Goal: Task Accomplishment & Management: Manage account settings

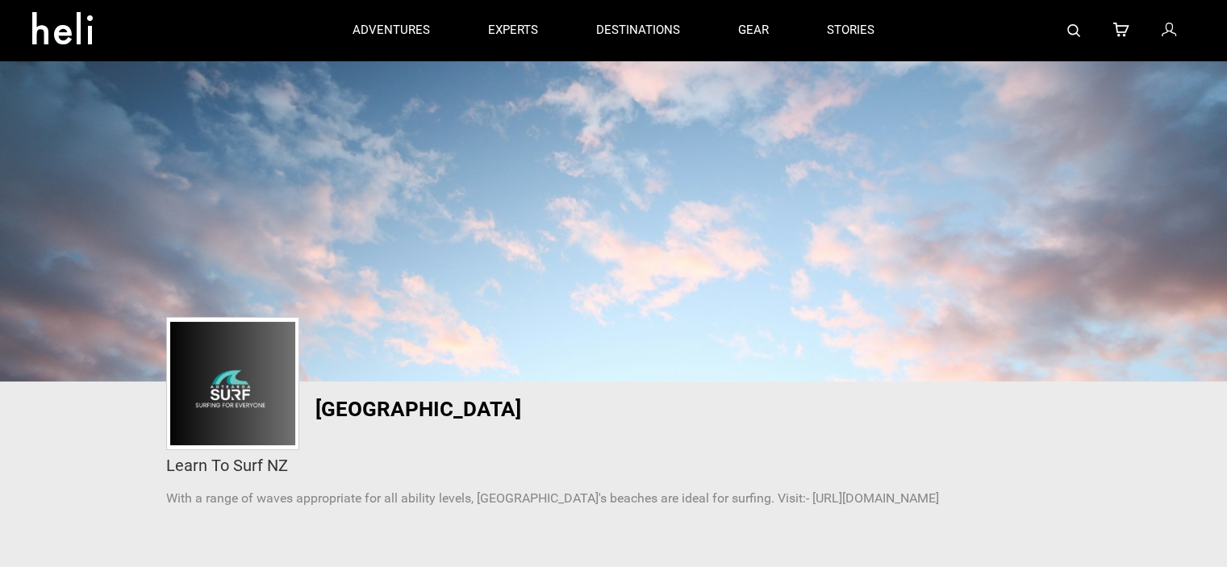
click at [1170, 35] on icon at bounding box center [1168, 30] width 15 height 21
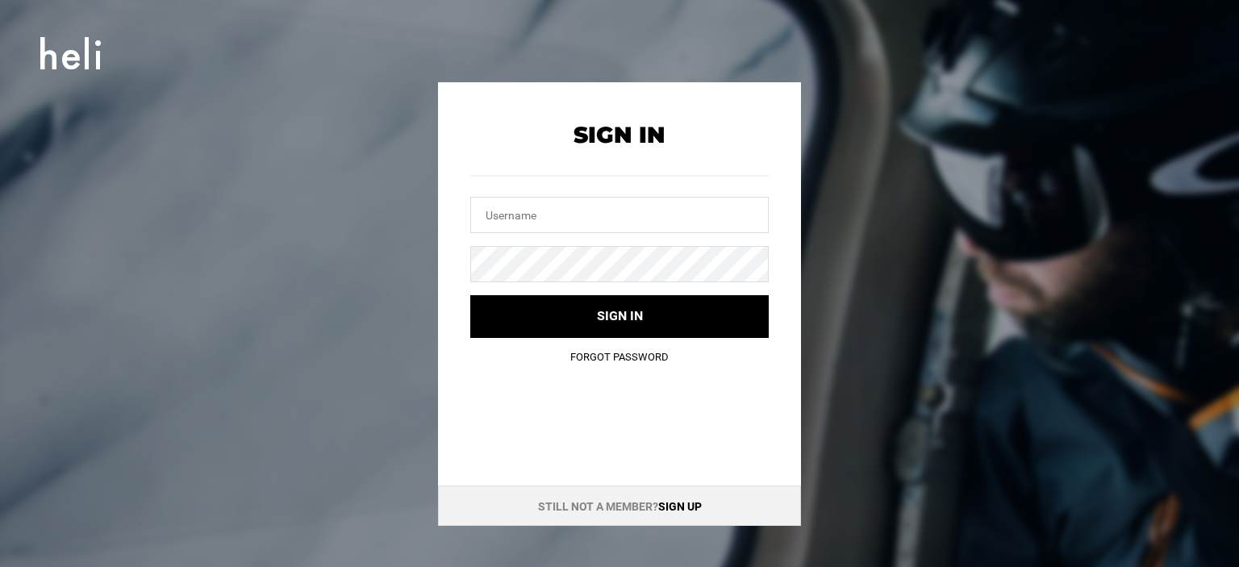
click at [669, 502] on link "Sign up" at bounding box center [680, 506] width 44 height 13
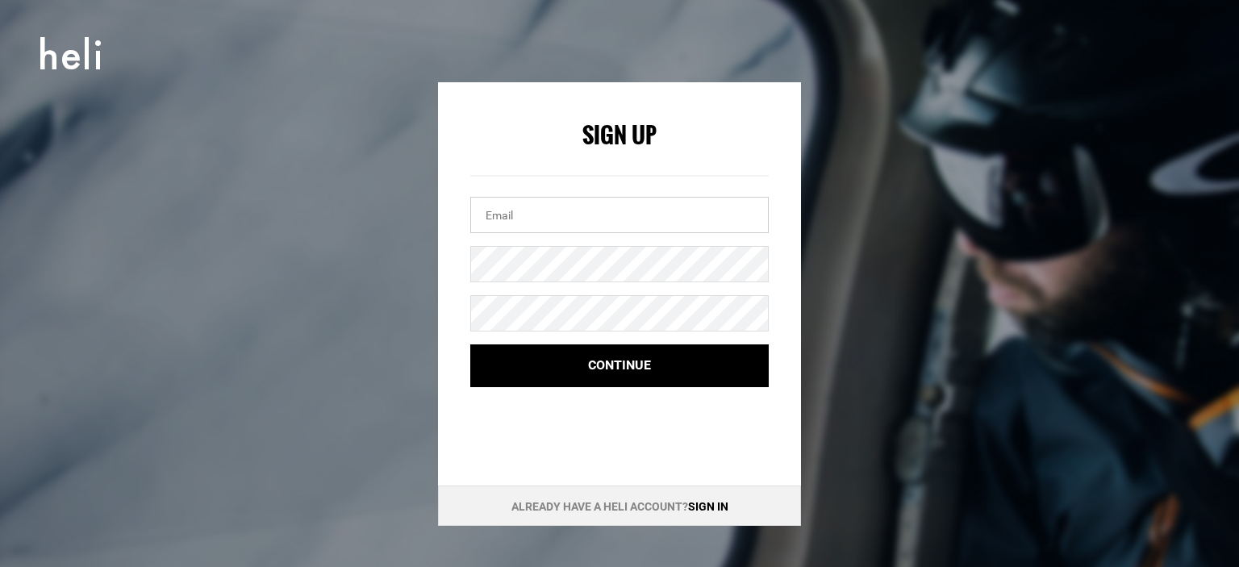
click at [528, 220] on input "email" at bounding box center [619, 215] width 298 height 36
paste input "[EMAIL_ADDRESS][DOMAIN_NAME]"
type input "[EMAIL_ADDRESS][DOMAIN_NAME]"
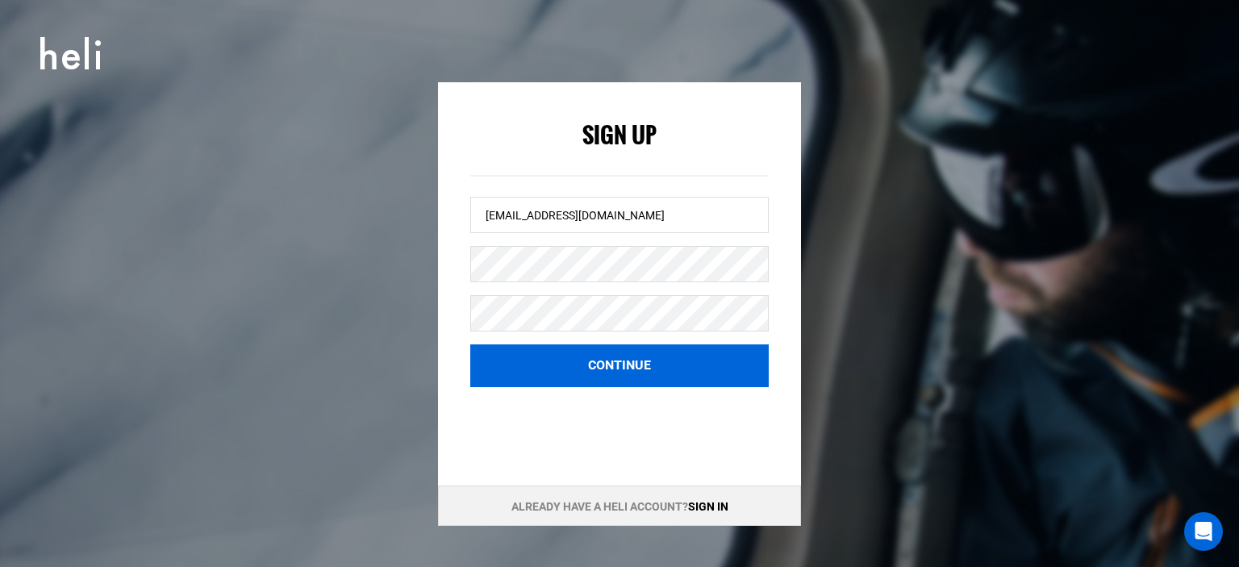
click at [656, 380] on button "Continue" at bounding box center [619, 365] width 298 height 43
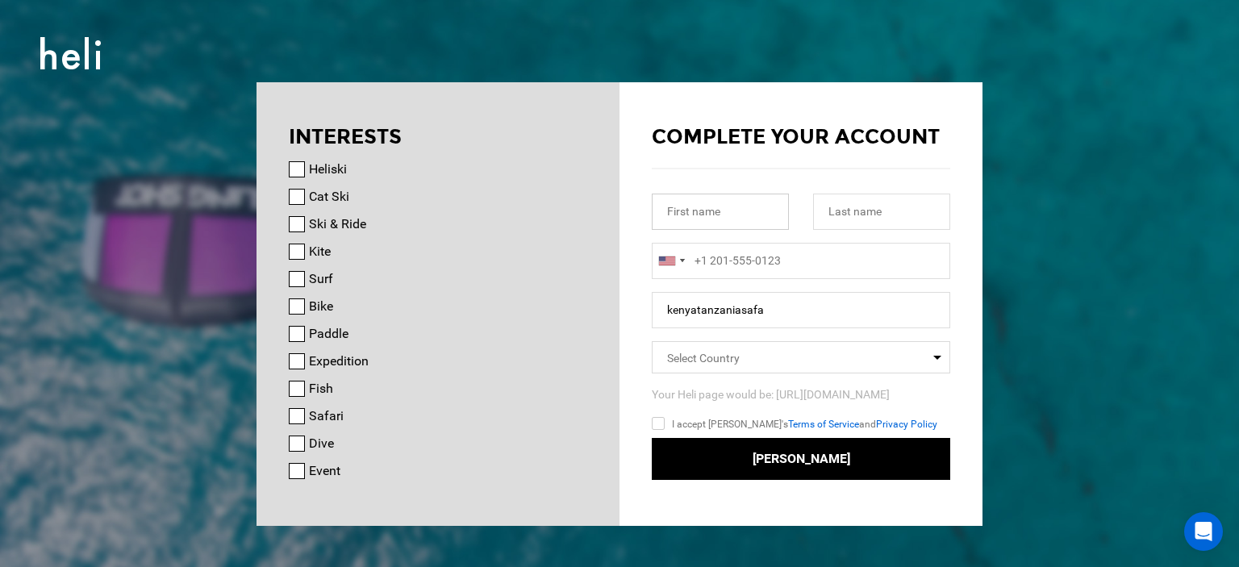
click at [719, 218] on input "text" at bounding box center [720, 212] width 137 height 36
paste input "Kenya Tanzania Safari"
click at [758, 214] on input "Kenya Tanzania Safari" at bounding box center [720, 212] width 137 height 36
type input "Kenya [GEOGRAPHIC_DATA]"
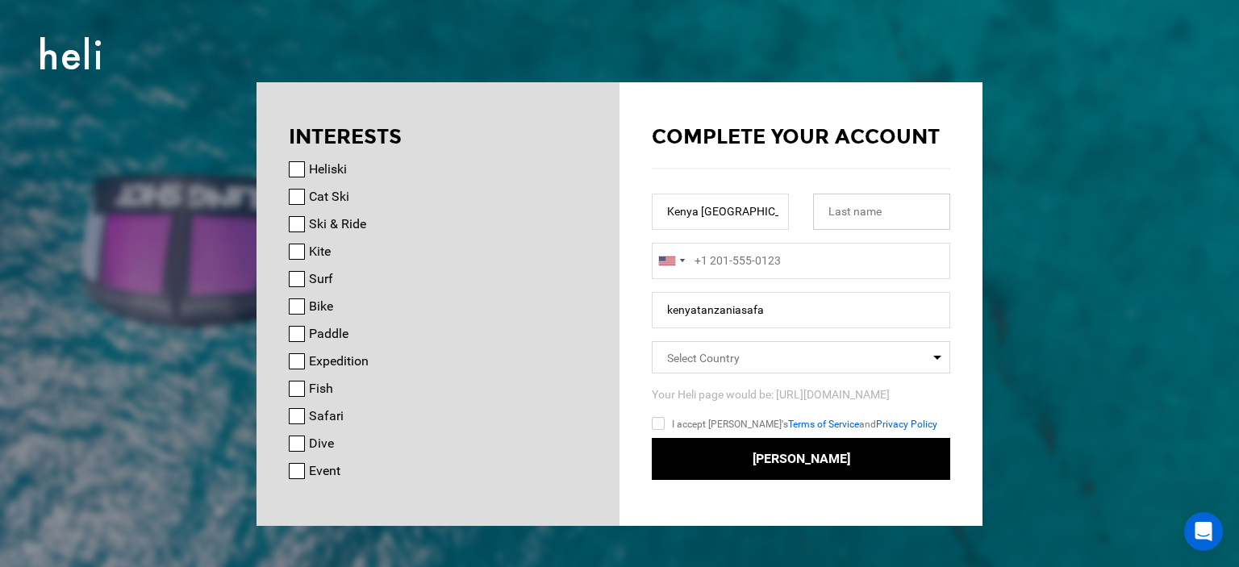
paste input "Safari"
type input "Safari"
type input "+1"
click at [769, 259] on input "+1" at bounding box center [801, 261] width 298 height 36
type input "+1"
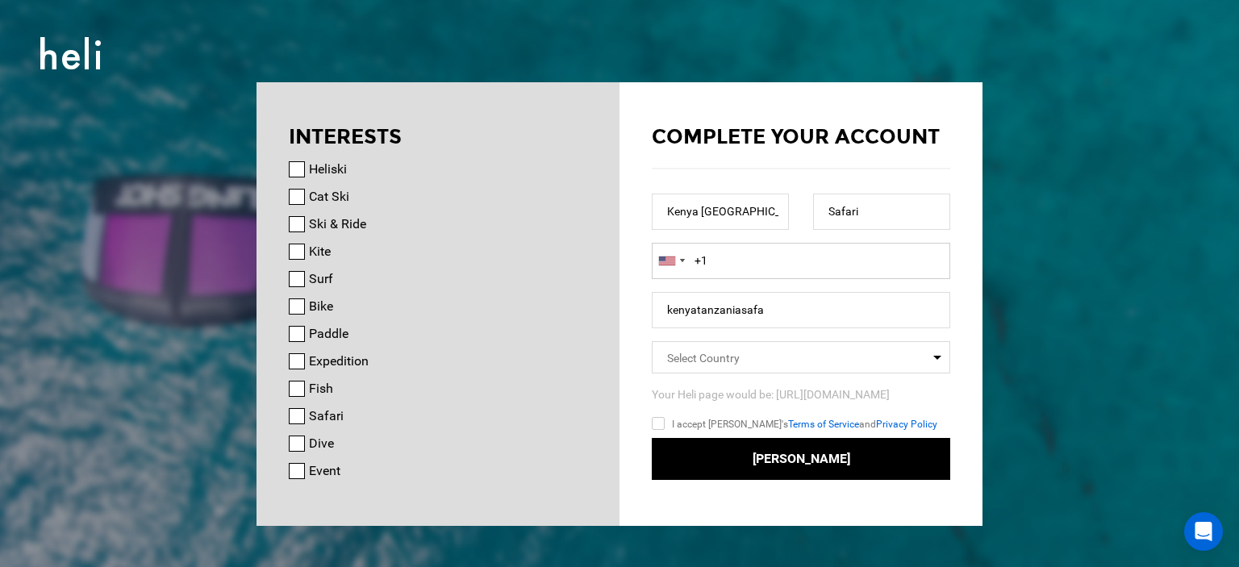
click at [798, 273] on input "+1" at bounding box center [801, 261] width 298 height 36
paste input "4723423158"
type input "[PHONE_NUMBER]"
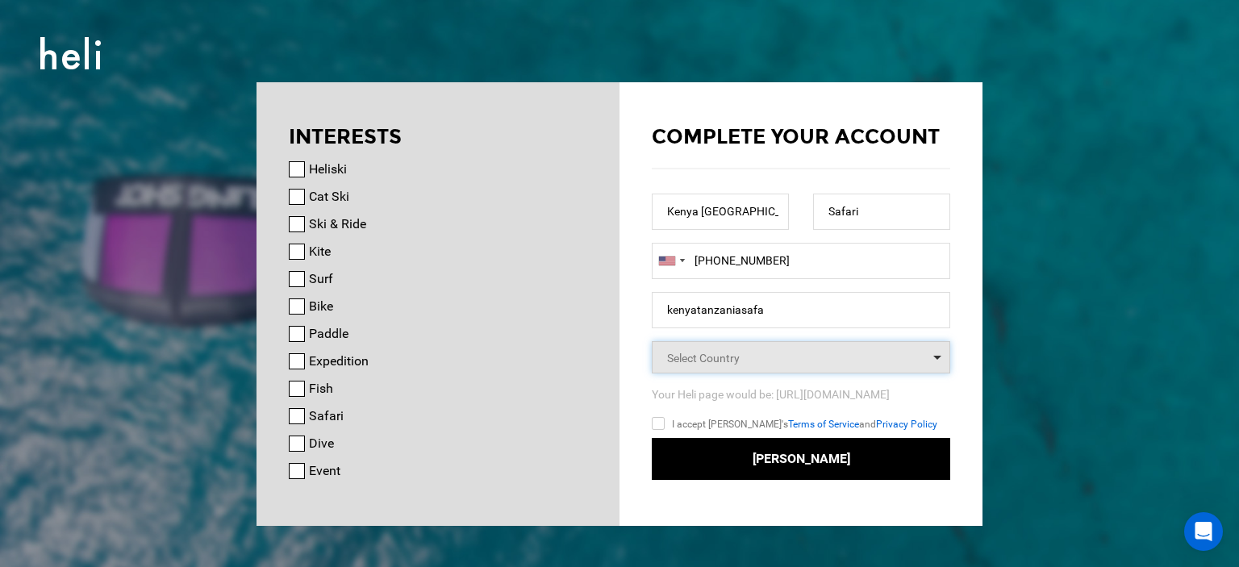
click at [787, 351] on span "Select Country" at bounding box center [801, 357] width 298 height 32
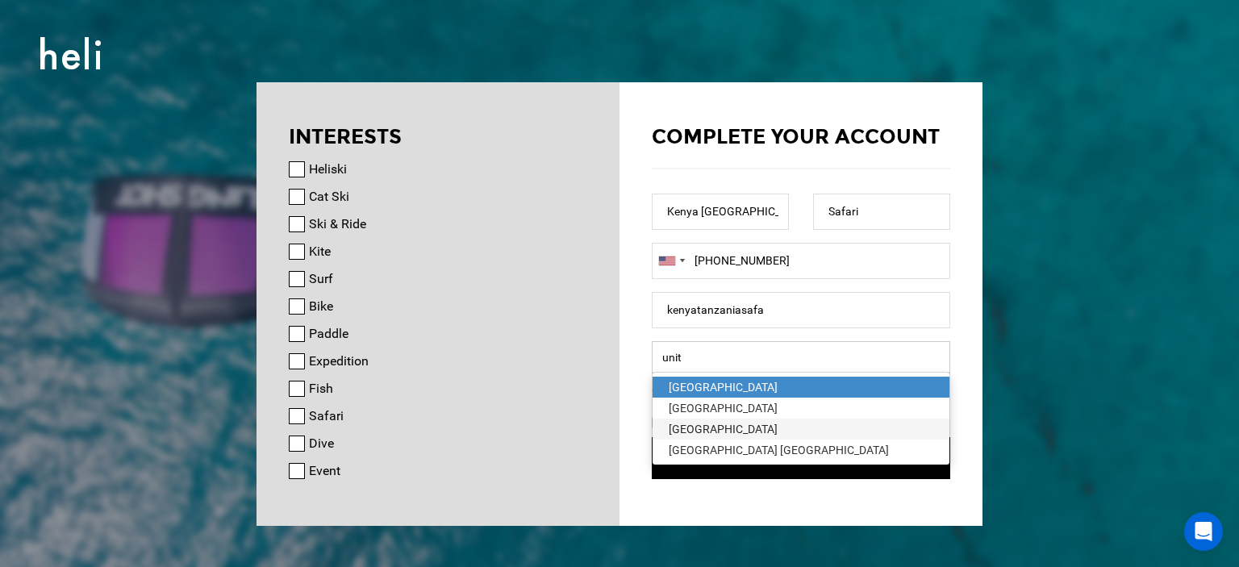
type input "unit"
click at [748, 425] on div "[GEOGRAPHIC_DATA]" at bounding box center [801, 429] width 265 height 16
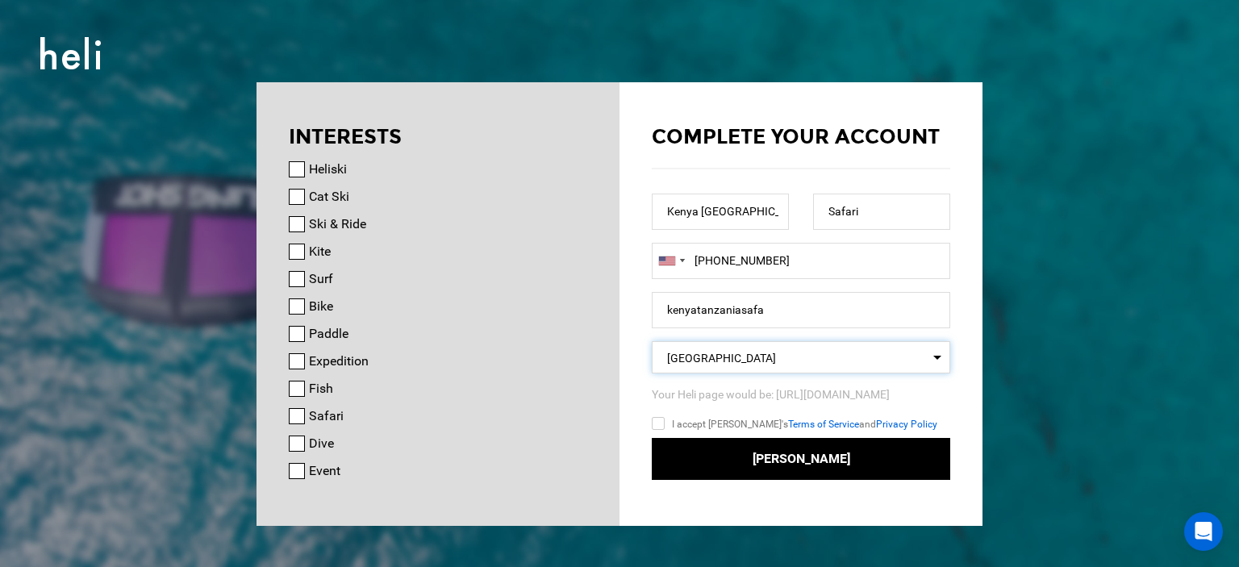
click at [661, 424] on input "I accept [PERSON_NAME]'s Terms of Service and Privacy Policy" at bounding box center [682, 426] width 60 height 23
checkbox input "true"
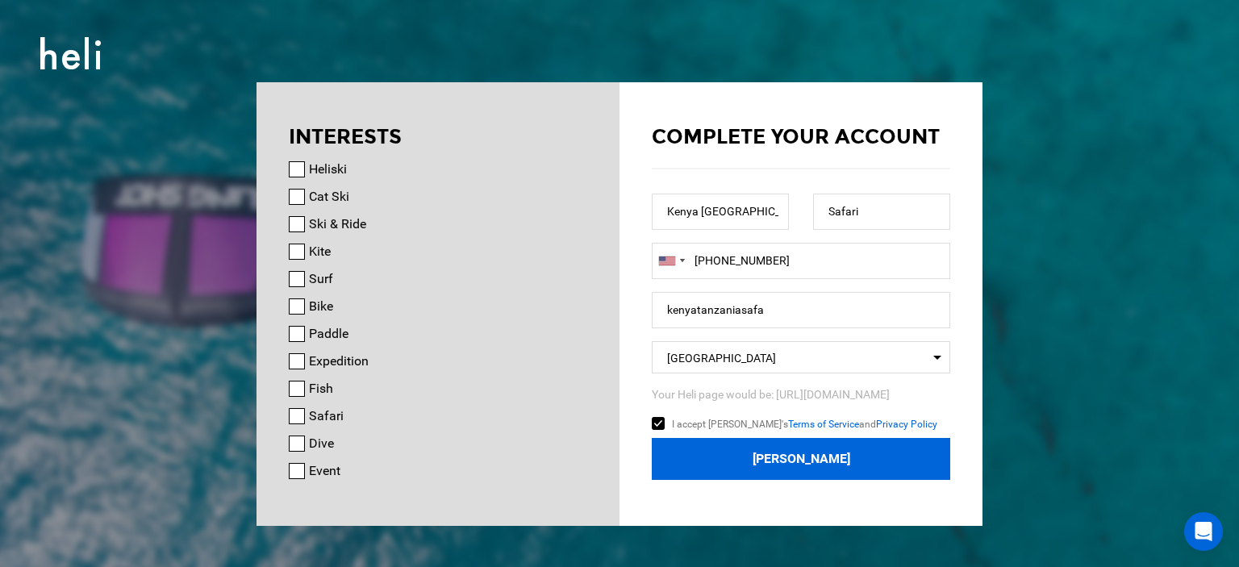
click at [753, 452] on button "[PERSON_NAME]" at bounding box center [801, 459] width 298 height 43
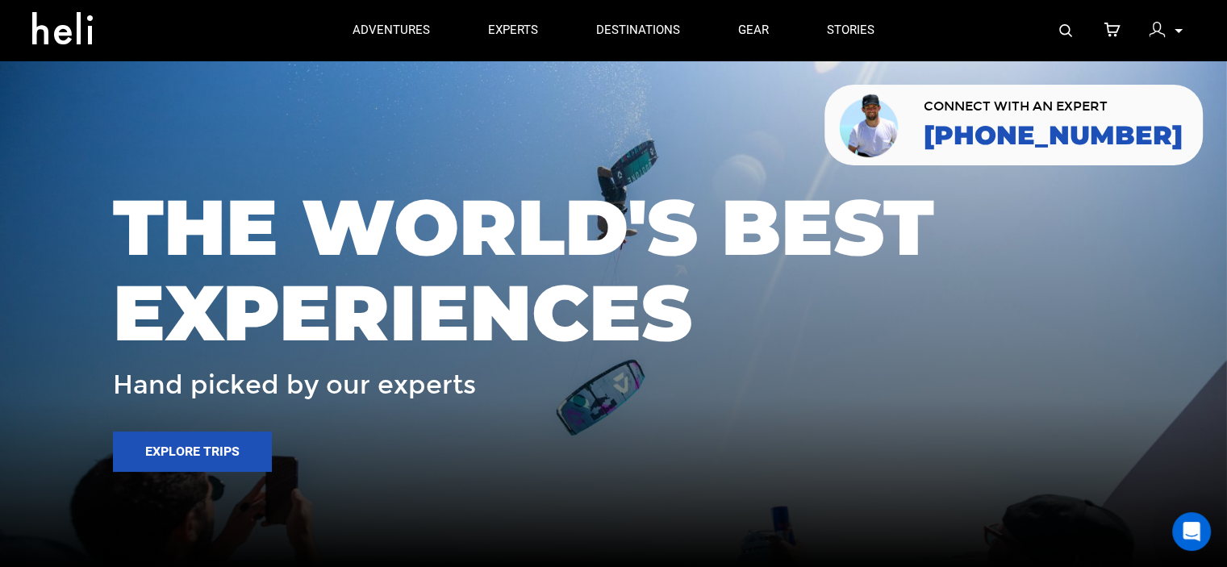
click at [1163, 33] on img at bounding box center [1156, 30] width 16 height 16
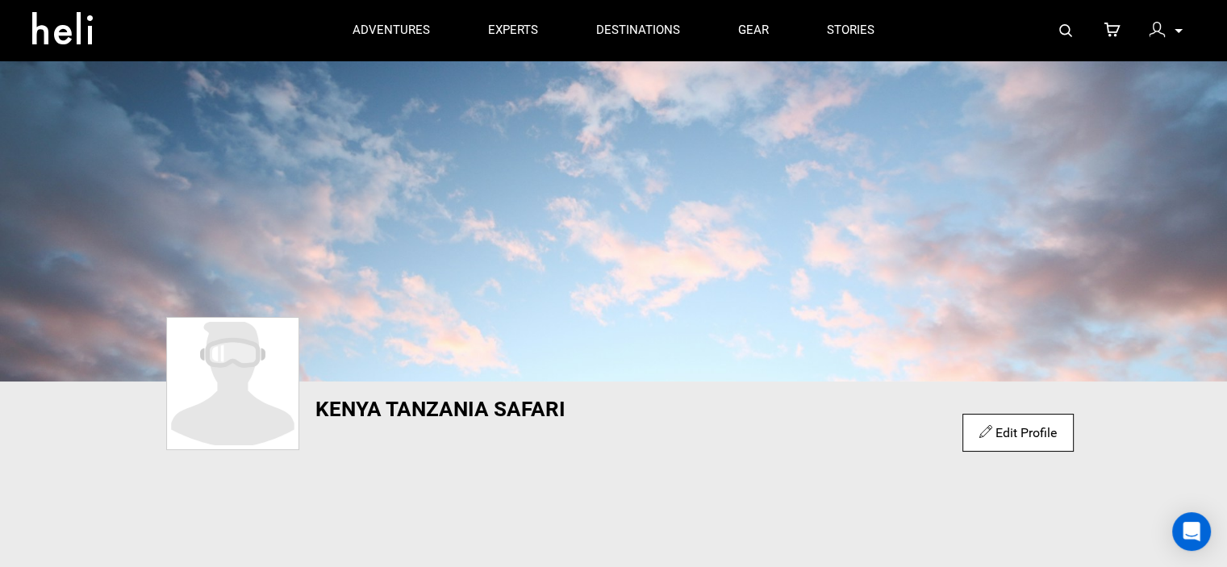
click at [1011, 436] on link "Edit Profile" at bounding box center [1017, 432] width 77 height 15
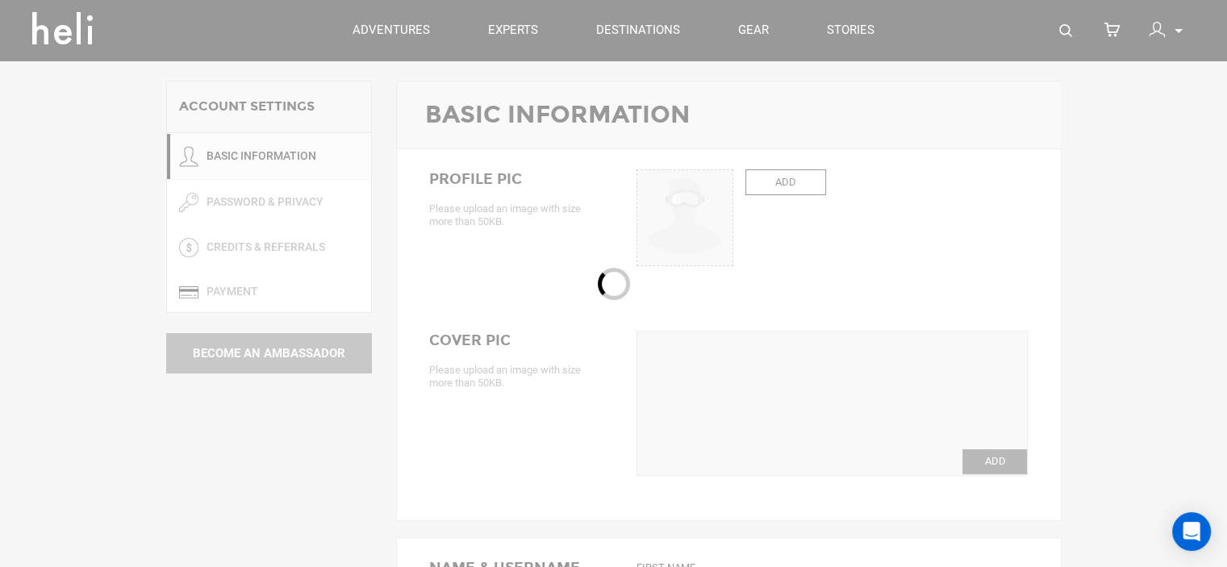
type input "Kenya [GEOGRAPHIC_DATA]"
type input "Safari"
type input "kenyatanzaniasafa"
type input "[EMAIL_ADDRESS][DOMAIN_NAME]"
type input "[PHONE_NUMBER]"
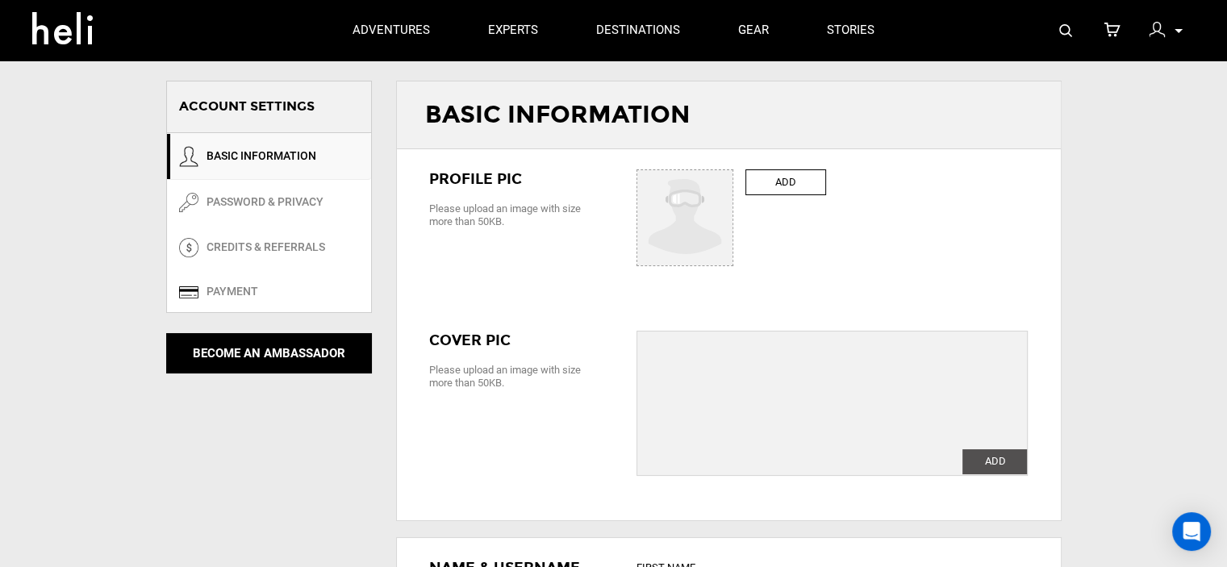
click at [804, 178] on label "ADD" at bounding box center [785, 182] width 81 height 27
click at [734, 178] on input "ADD" at bounding box center [685, 218] width 97 height 97
type input "C:\fakepath\logo.jpg"
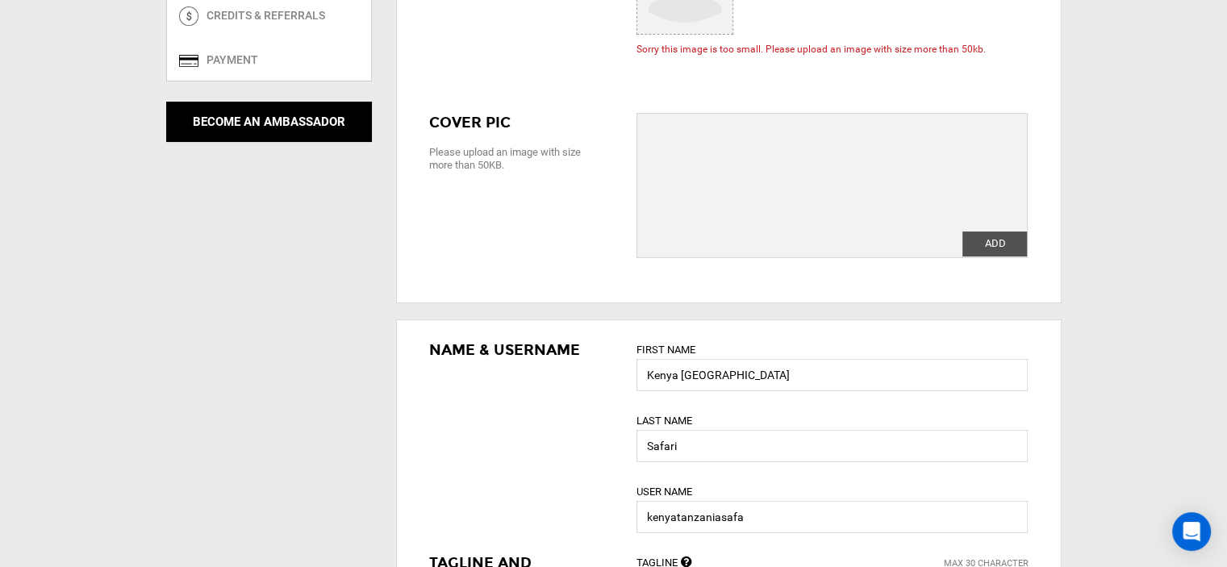
scroll to position [245, 0]
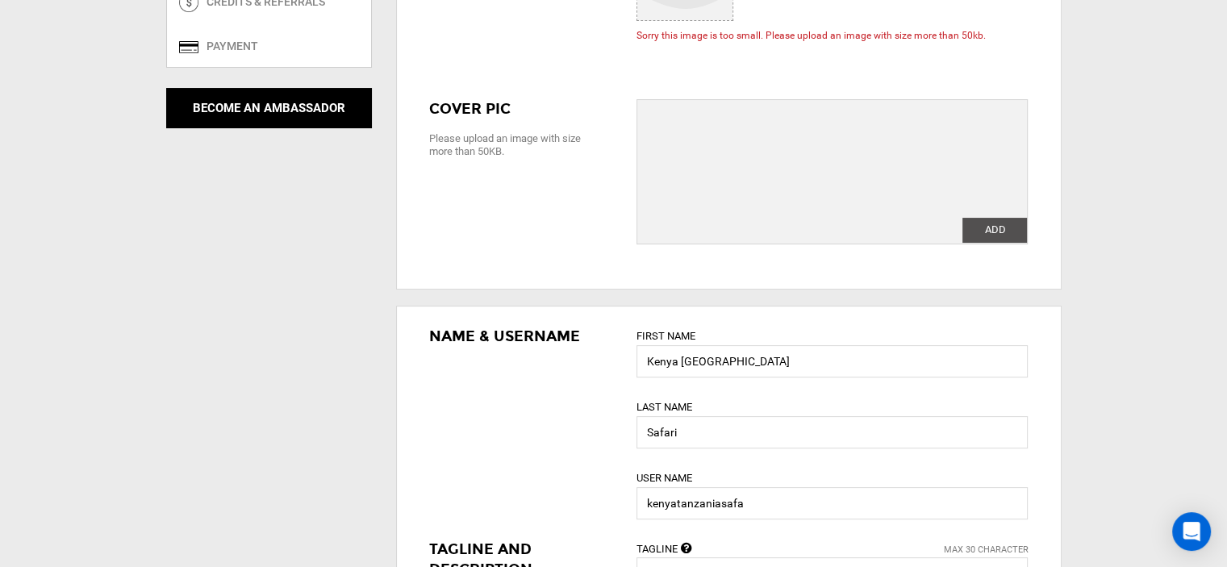
click at [986, 235] on label "ADD" at bounding box center [994, 230] width 65 height 25
click at [986, 235] on input "ADD" at bounding box center [994, 230] width 65 height 25
type input "C:\fakepath\301.jpg"
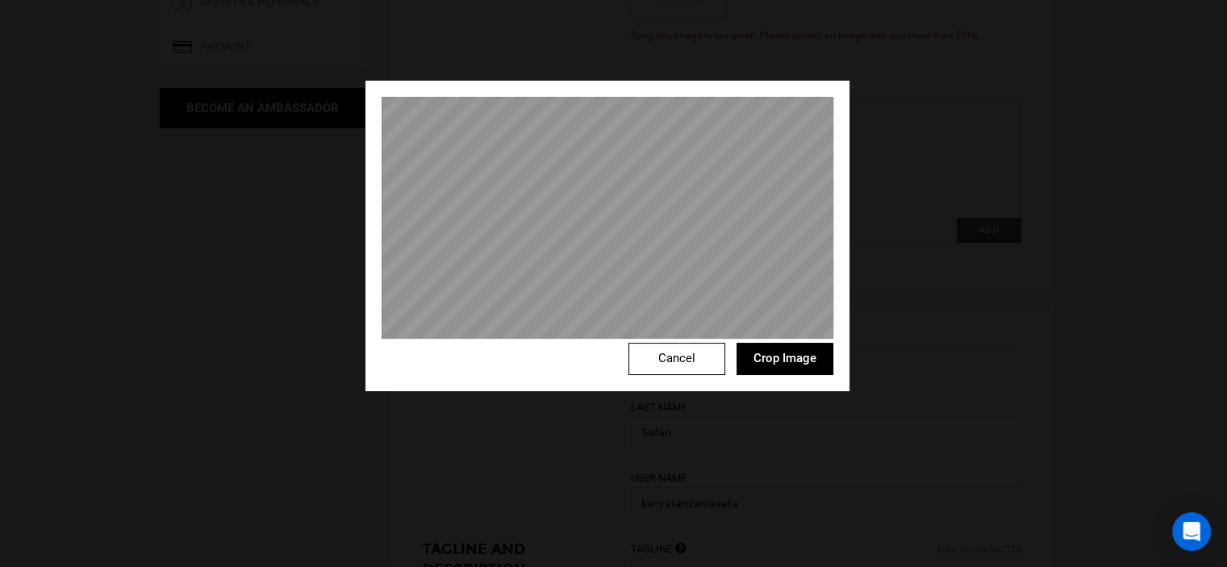
scroll to position [326, 0]
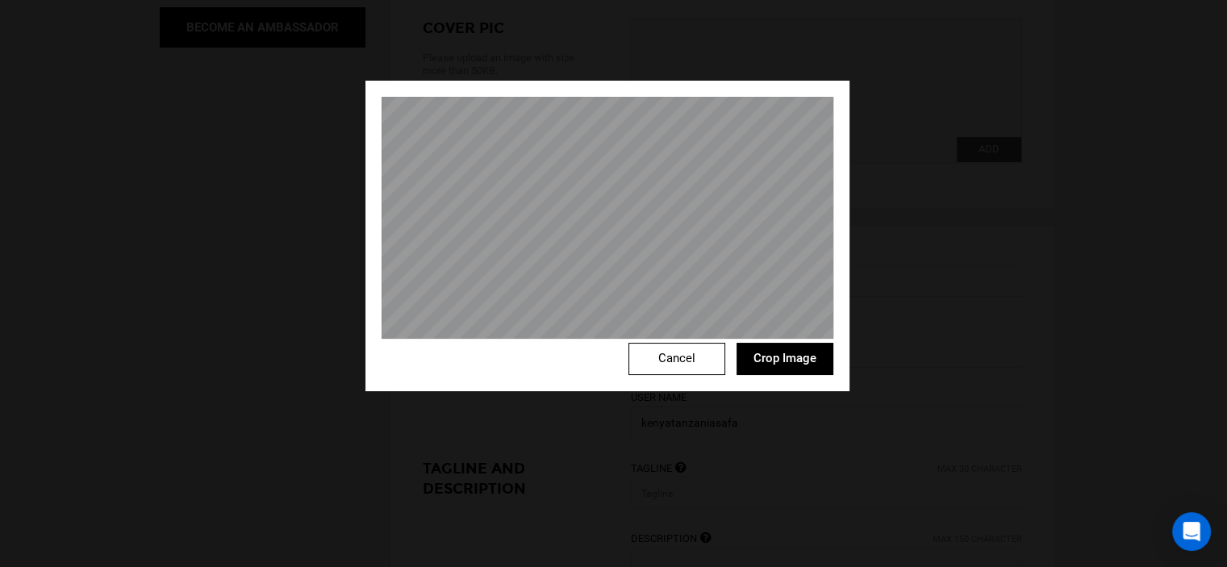
click at [787, 353] on button "Crop Image" at bounding box center [784, 359] width 97 height 32
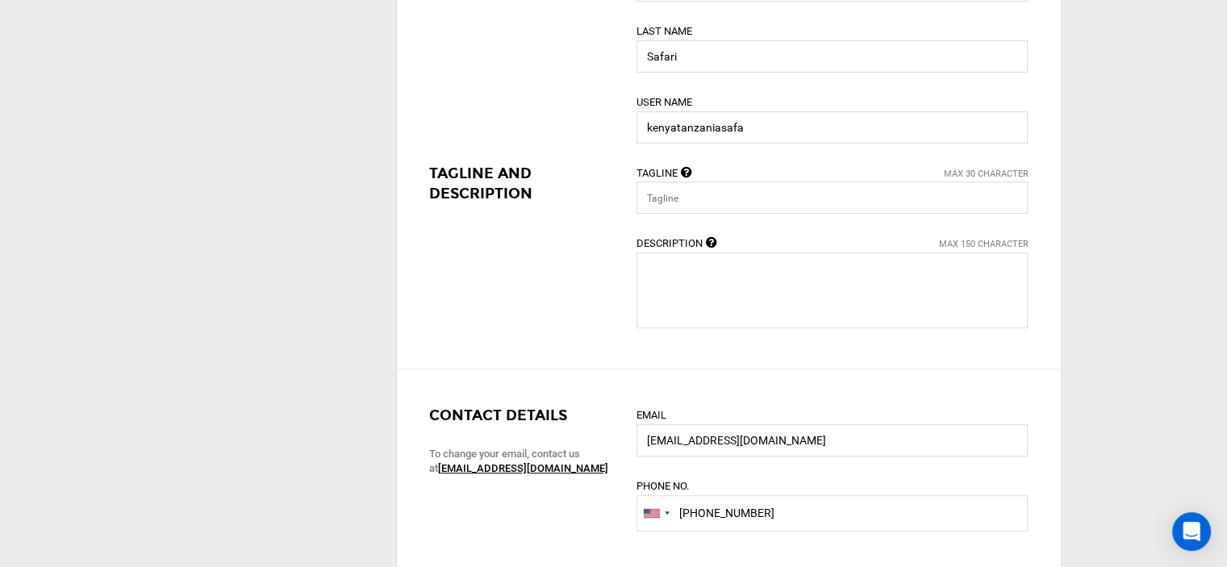
scroll to position [707, 0]
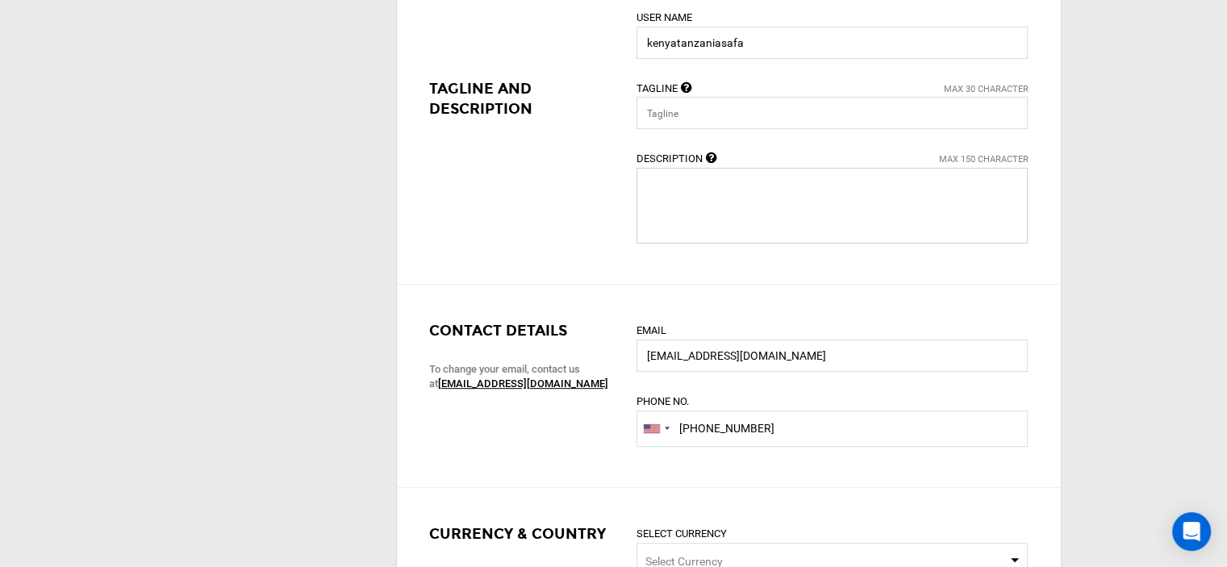
click at [700, 194] on textarea at bounding box center [831, 206] width 391 height 76
paste textarea "Kenya Tanzania Safari offers personalized, expert-guided tours across [GEOGRAPH…"
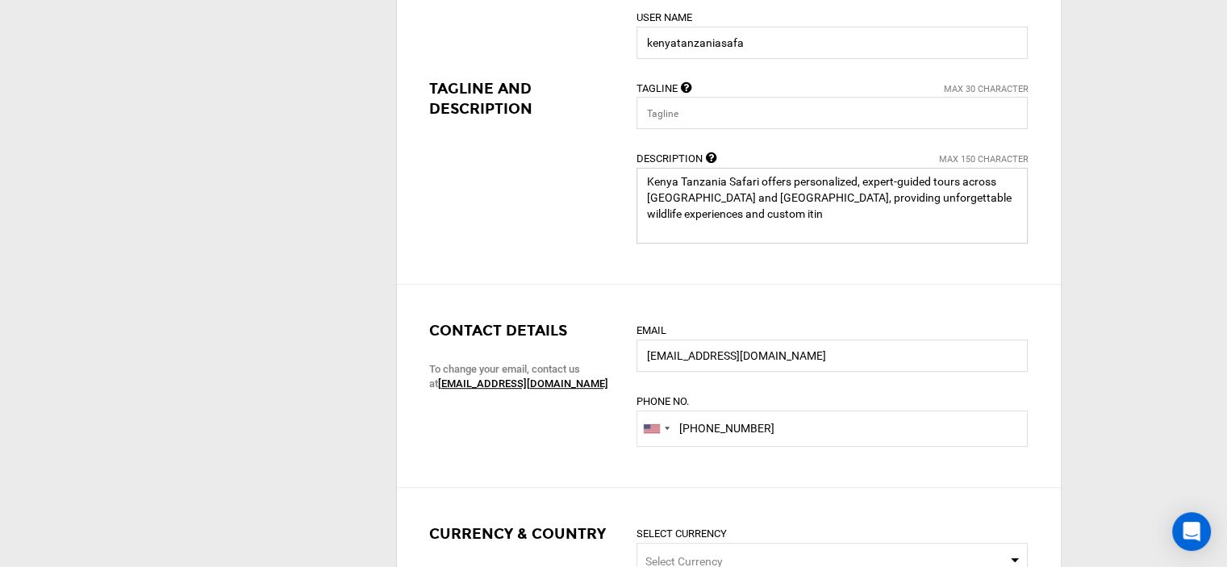
click at [684, 213] on textarea at bounding box center [831, 206] width 391 height 76
paste textarea "in [GEOGRAPHIC_DATA] and [GEOGRAPHIC_DATA], delivering unforgettable wildlife e…"
click at [709, 206] on textarea at bounding box center [831, 206] width 391 height 76
paste textarea "providing unforgettable wildlife experiences and custom trips."
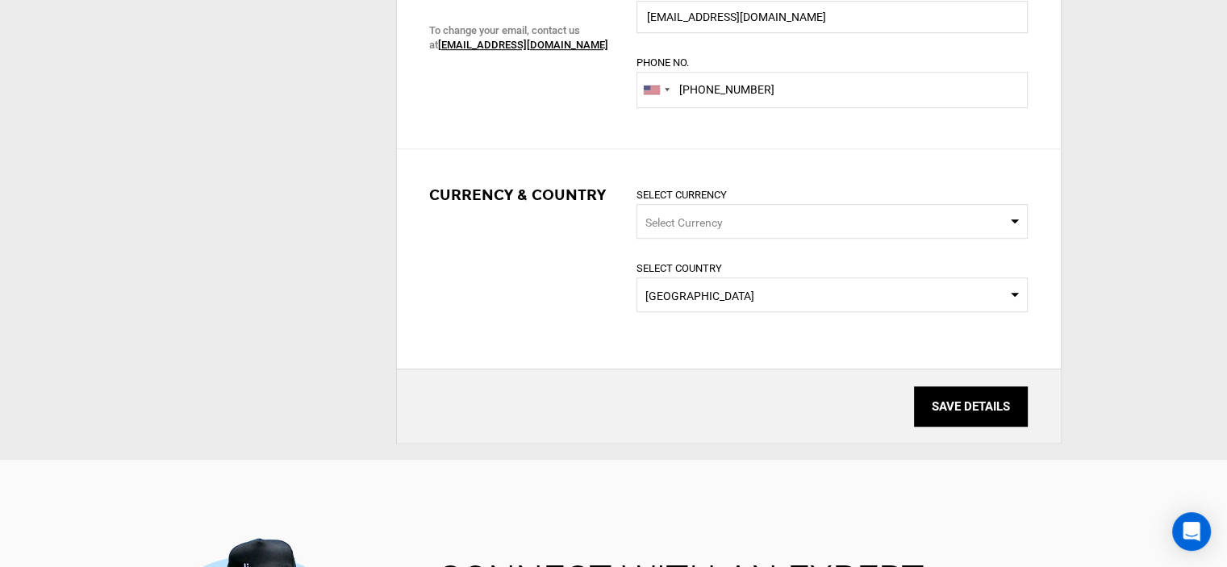
scroll to position [1055, 0]
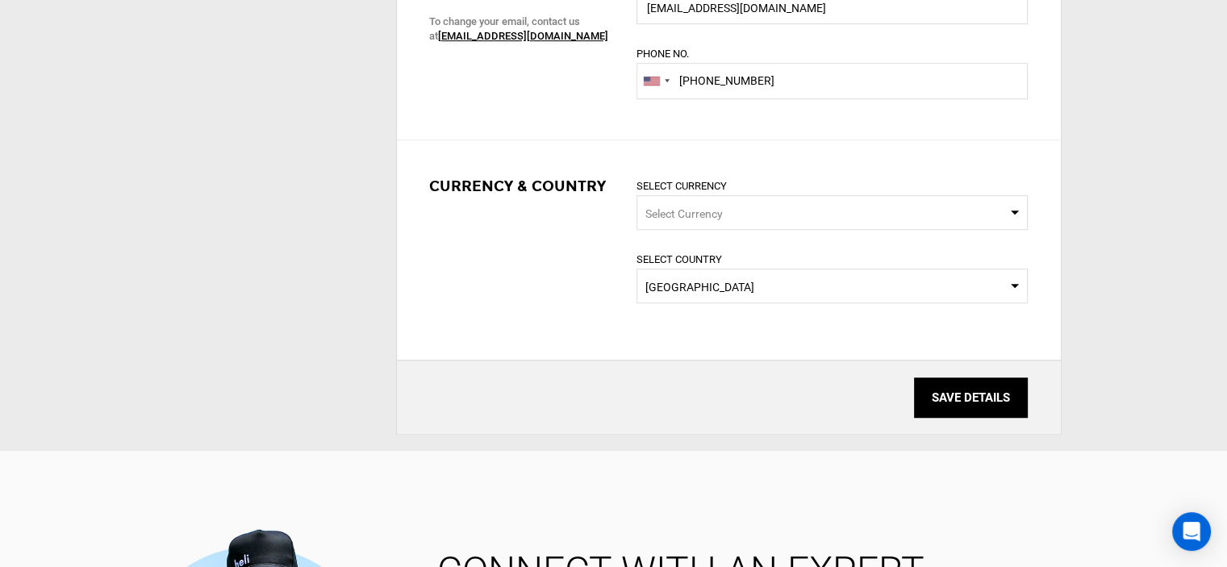
type textarea "Kenya Tanzania Safari offers personalized, expert-guided tours in [GEOGRAPHIC_D…"
click at [756, 201] on span "Select Currency" at bounding box center [831, 212] width 391 height 35
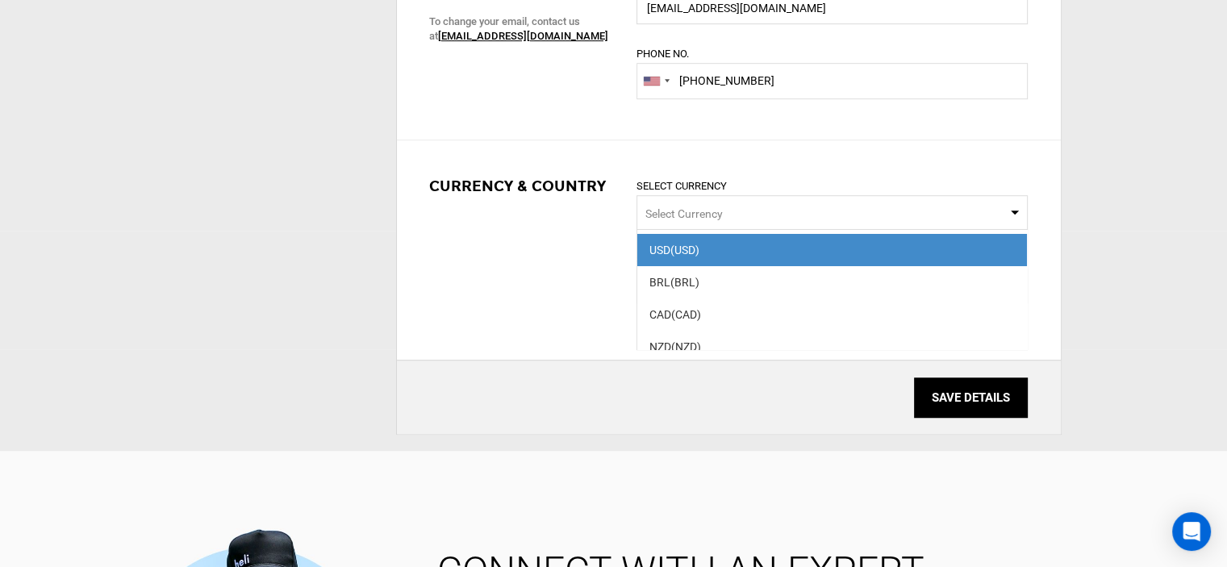
click at [756, 201] on span "Select Currency" at bounding box center [831, 212] width 391 height 35
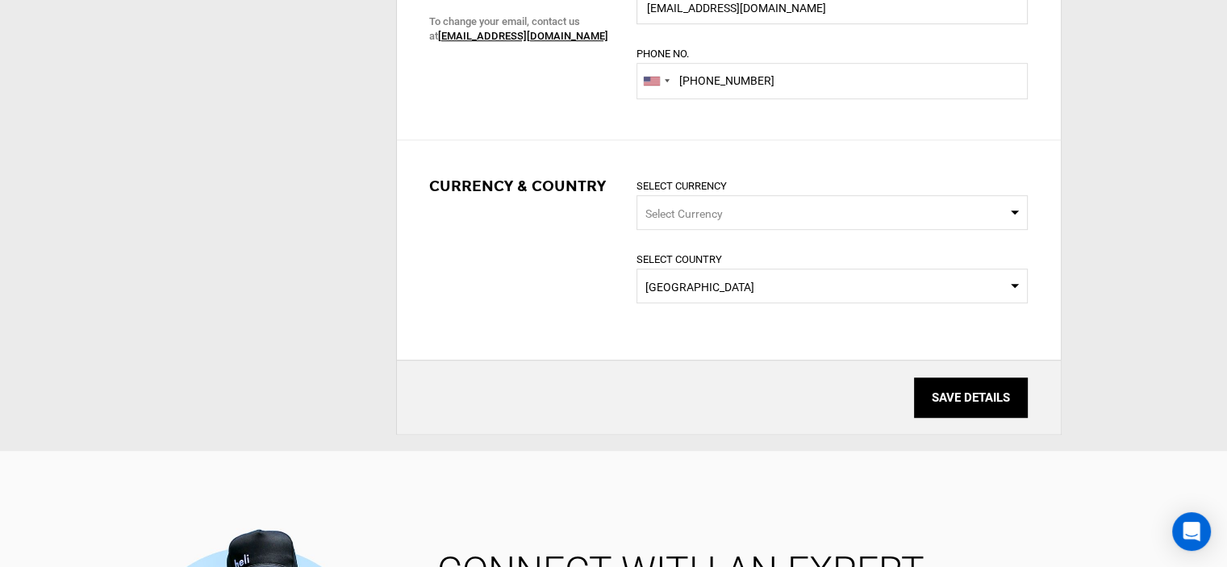
click at [961, 399] on input "SAVE DETAILS" at bounding box center [971, 397] width 114 height 40
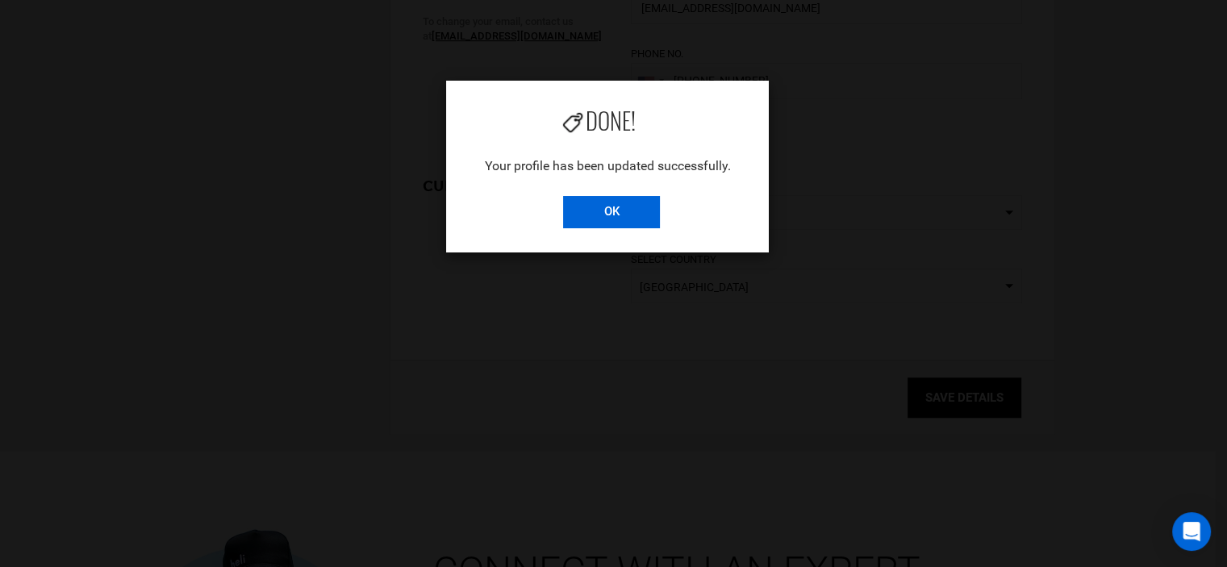
click at [620, 208] on input "OK" at bounding box center [611, 212] width 97 height 32
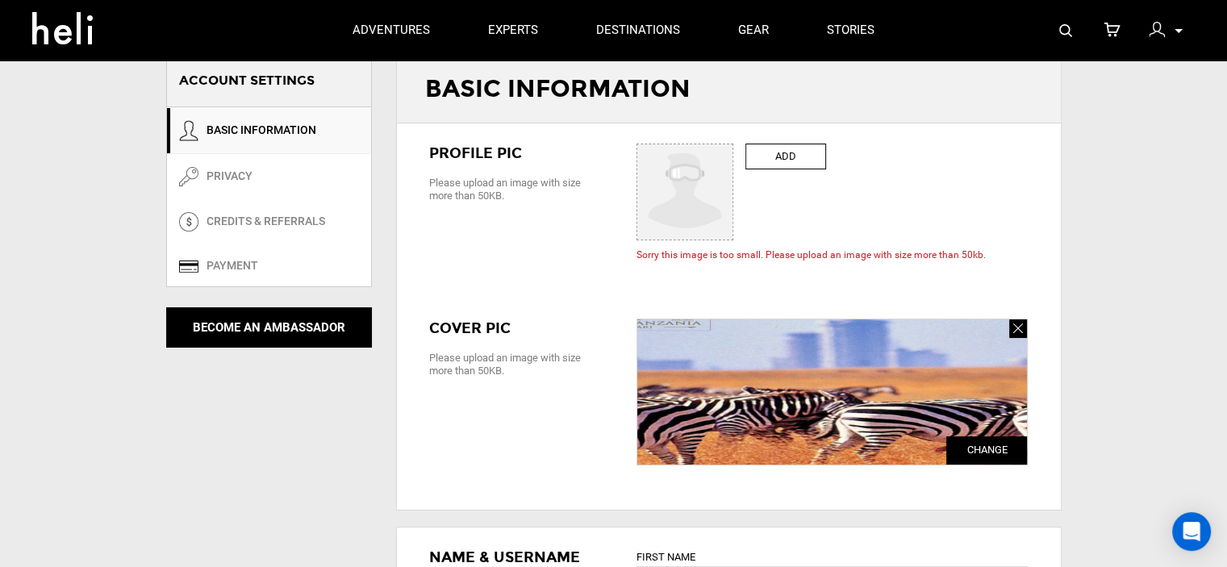
scroll to position [0, 0]
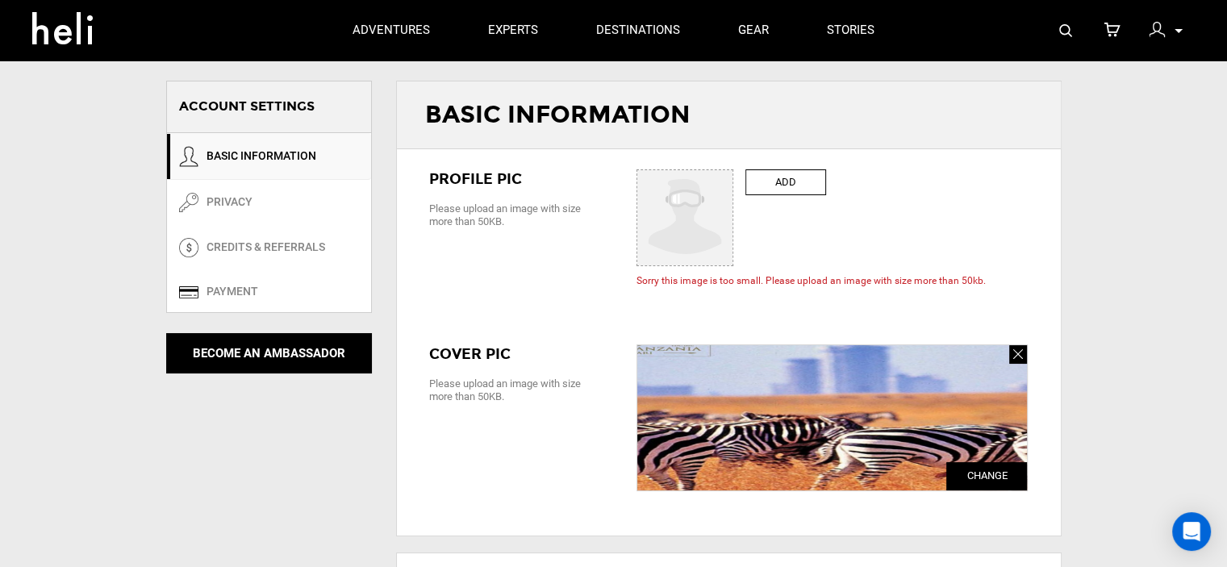
click at [772, 185] on label "ADD" at bounding box center [785, 182] width 81 height 27
click at [734, 185] on input "ADD" at bounding box center [685, 218] width 97 height 97
click at [801, 178] on label "ADD" at bounding box center [785, 182] width 81 height 27
click at [734, 178] on input "ADD" at bounding box center [685, 218] width 97 height 97
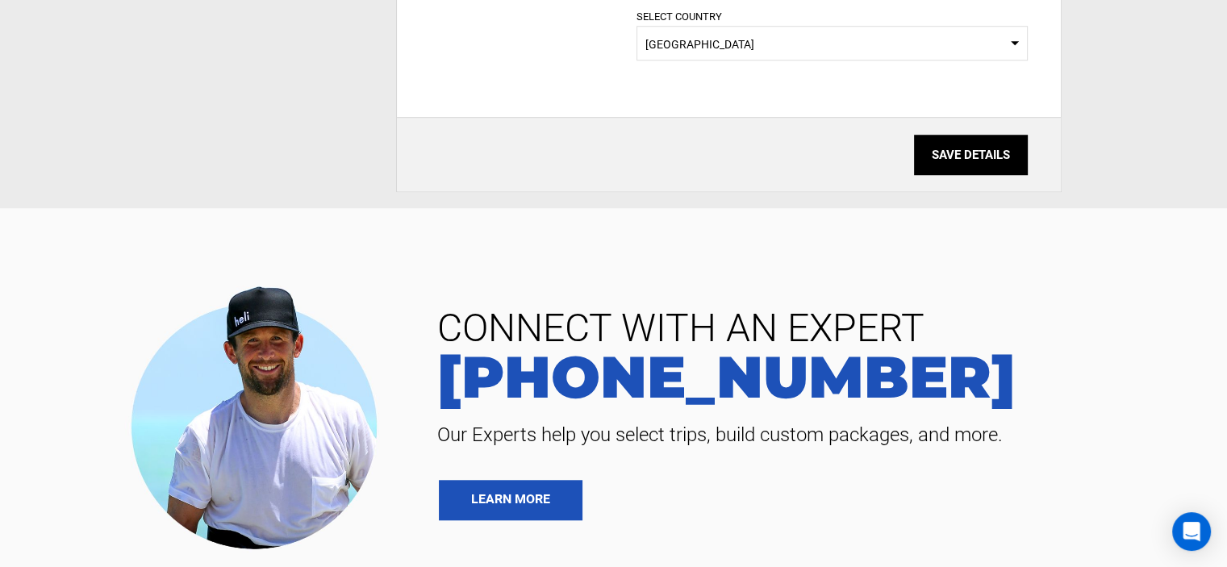
scroll to position [1300, 0]
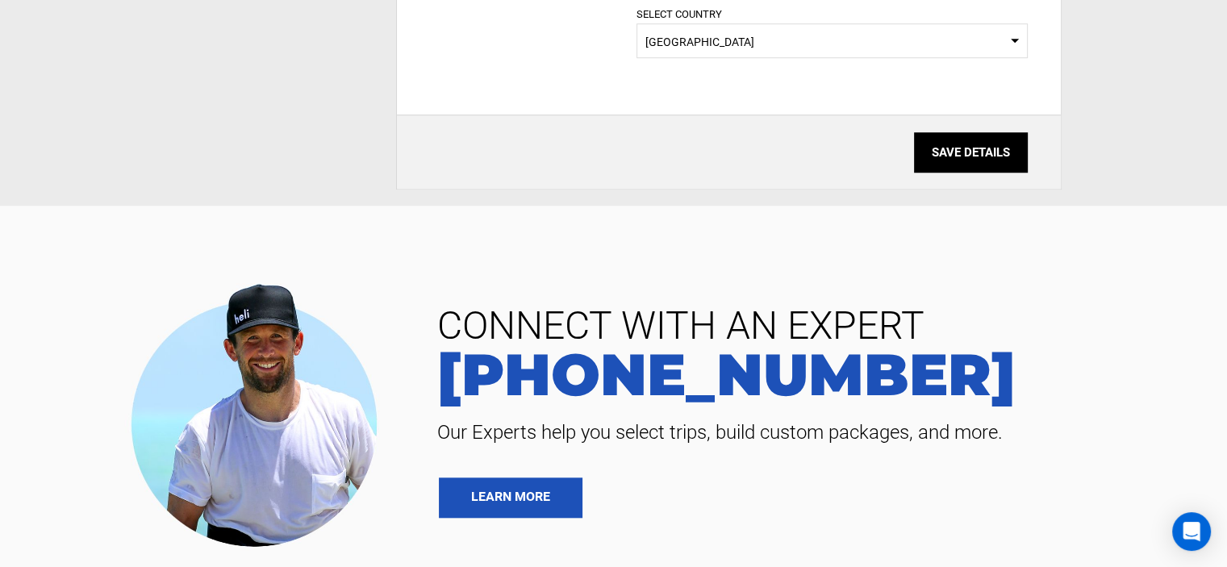
click at [1001, 151] on input "SAVE DETAILS" at bounding box center [971, 152] width 114 height 40
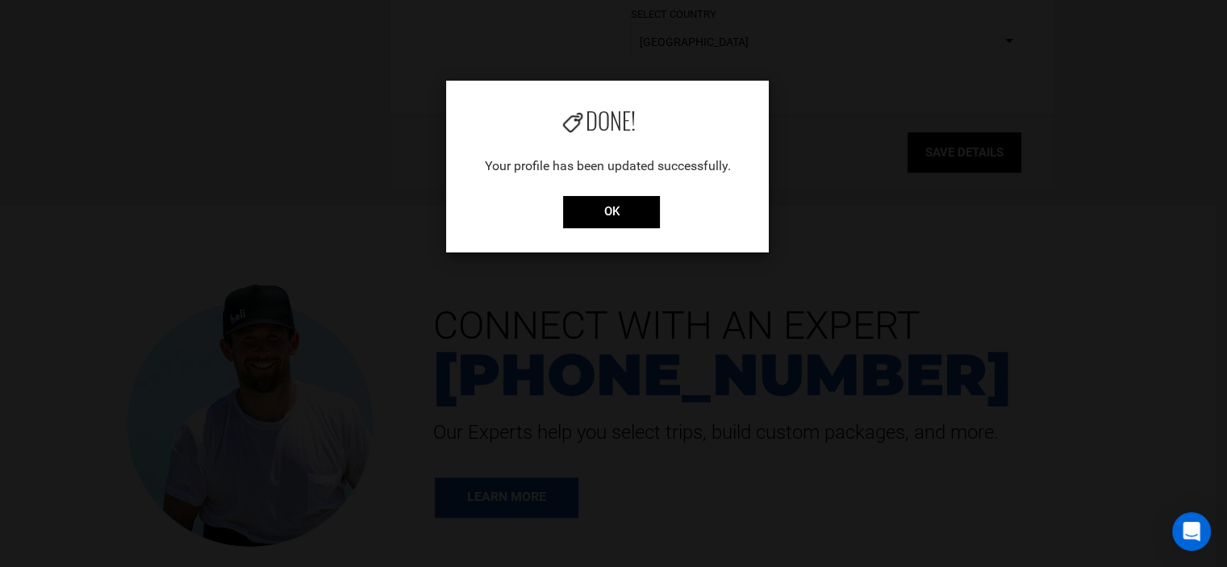
click at [629, 194] on div "Done! Your profile has been updated successfully. OK" at bounding box center [607, 167] width 323 height 172
click at [601, 210] on input "OK" at bounding box center [611, 212] width 97 height 32
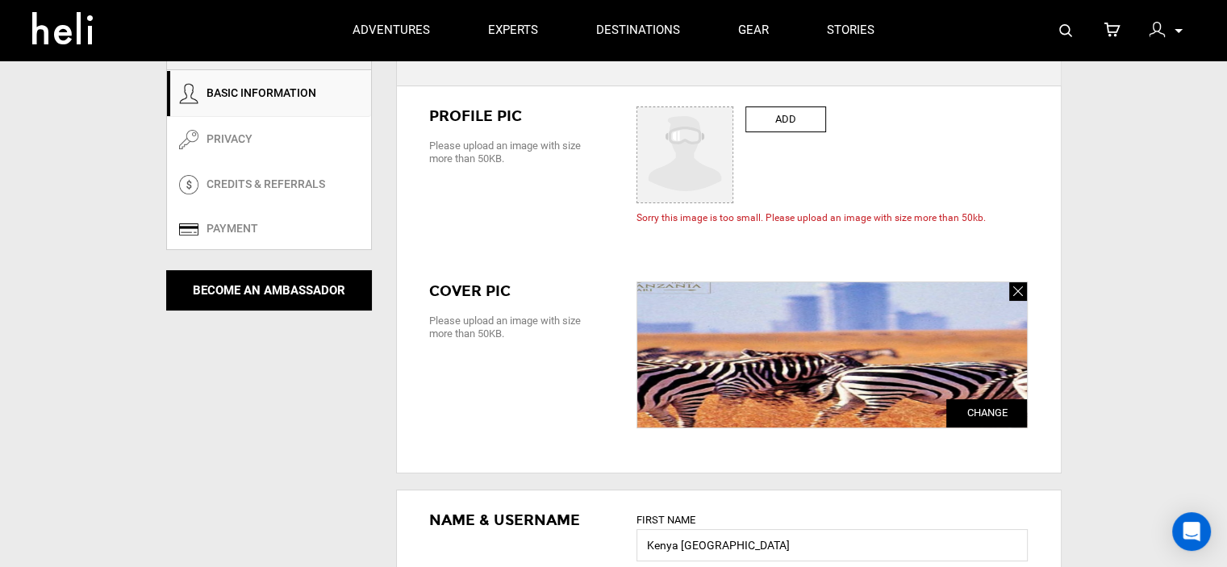
scroll to position [40, 0]
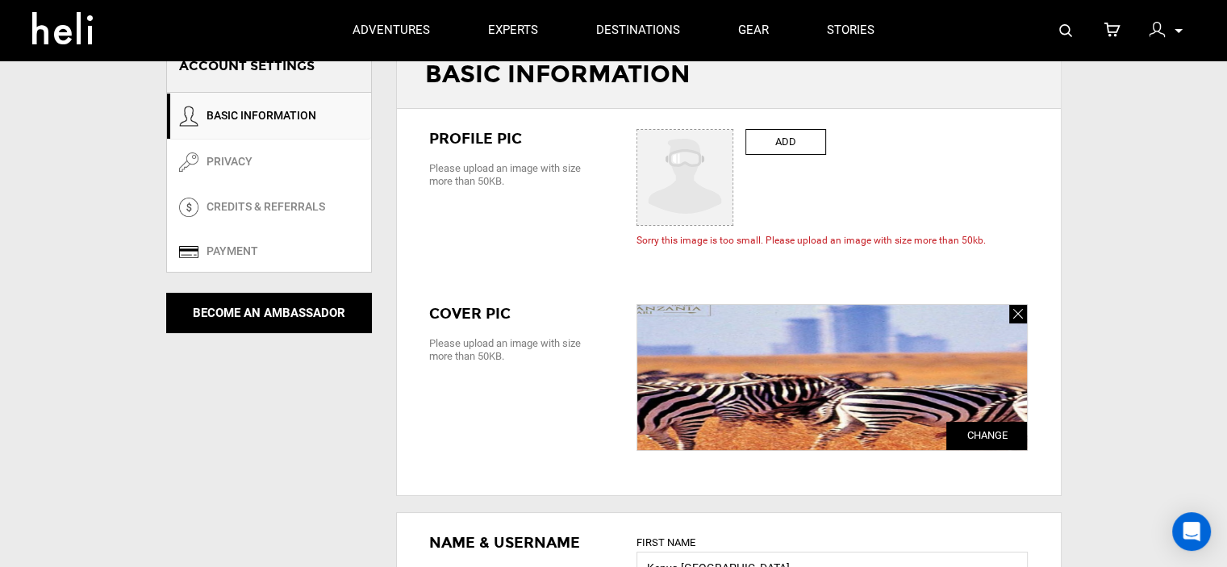
click at [817, 144] on label "ADD" at bounding box center [785, 142] width 81 height 27
click at [734, 144] on input "ADD" at bounding box center [685, 178] width 97 height 97
type input "C:\fakepath\logo - Copy.jpg"
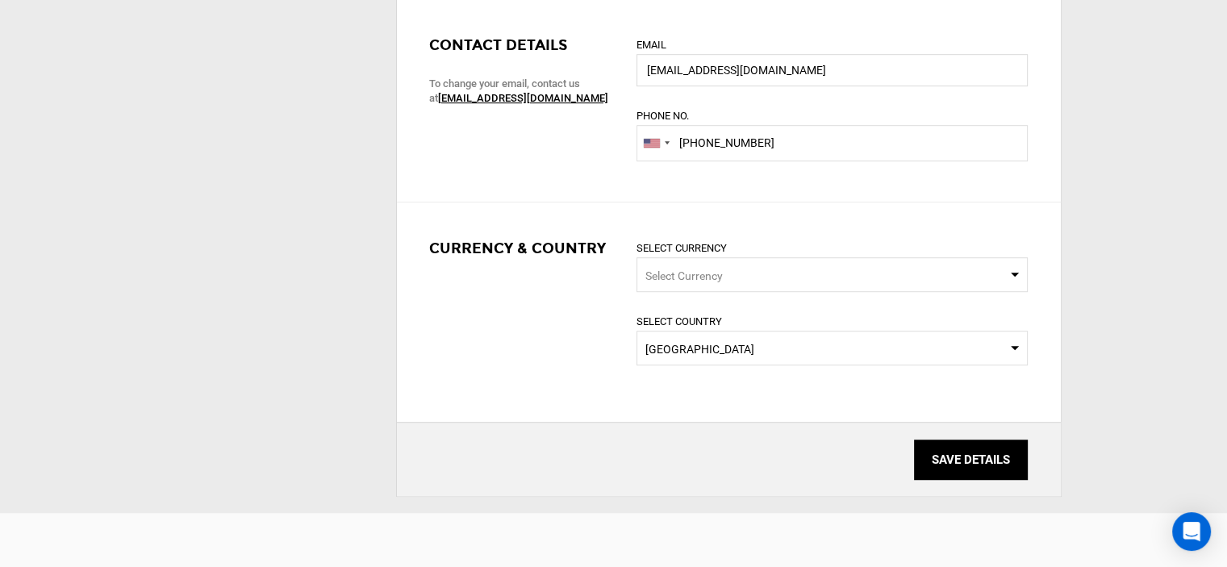
scroll to position [1032, 0]
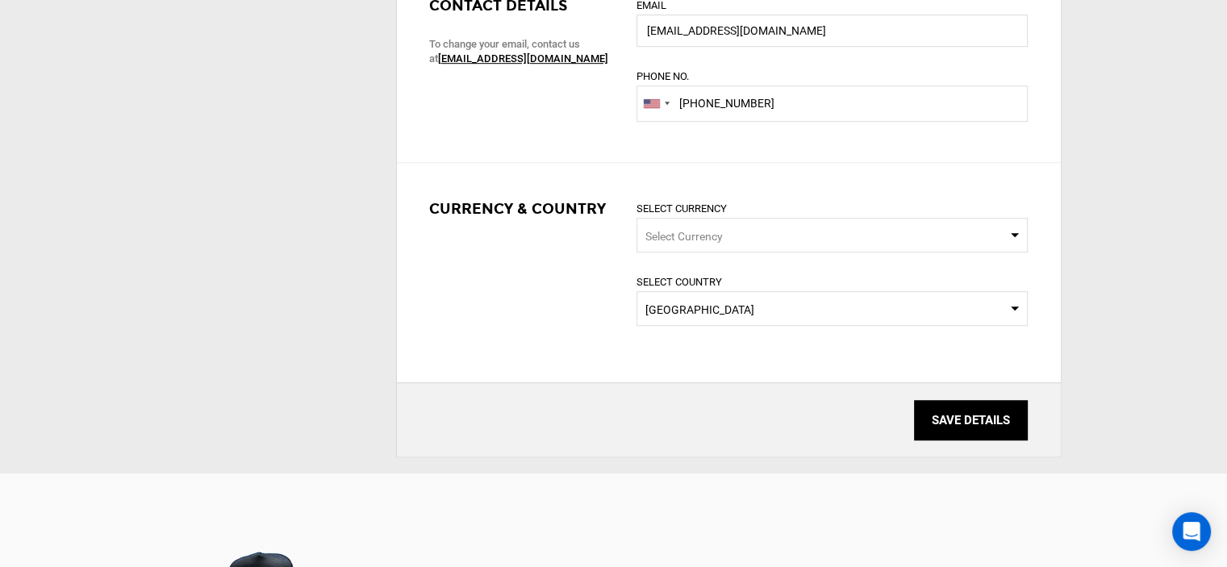
click at [987, 415] on input "SAVE DETAILS" at bounding box center [971, 420] width 114 height 40
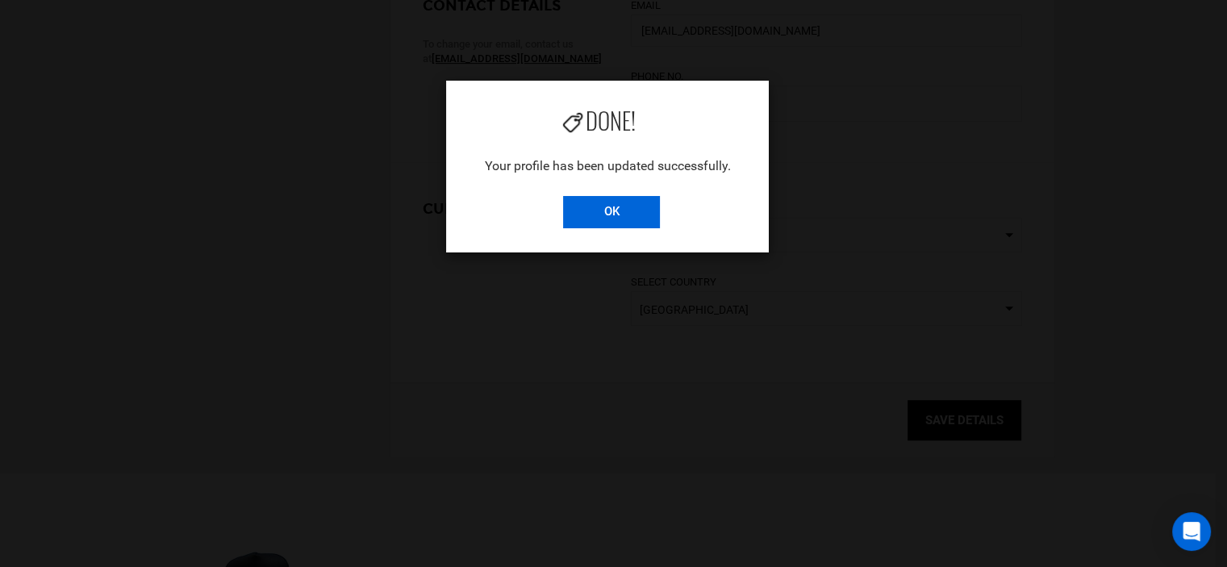
click at [630, 210] on input "OK" at bounding box center [611, 212] width 97 height 32
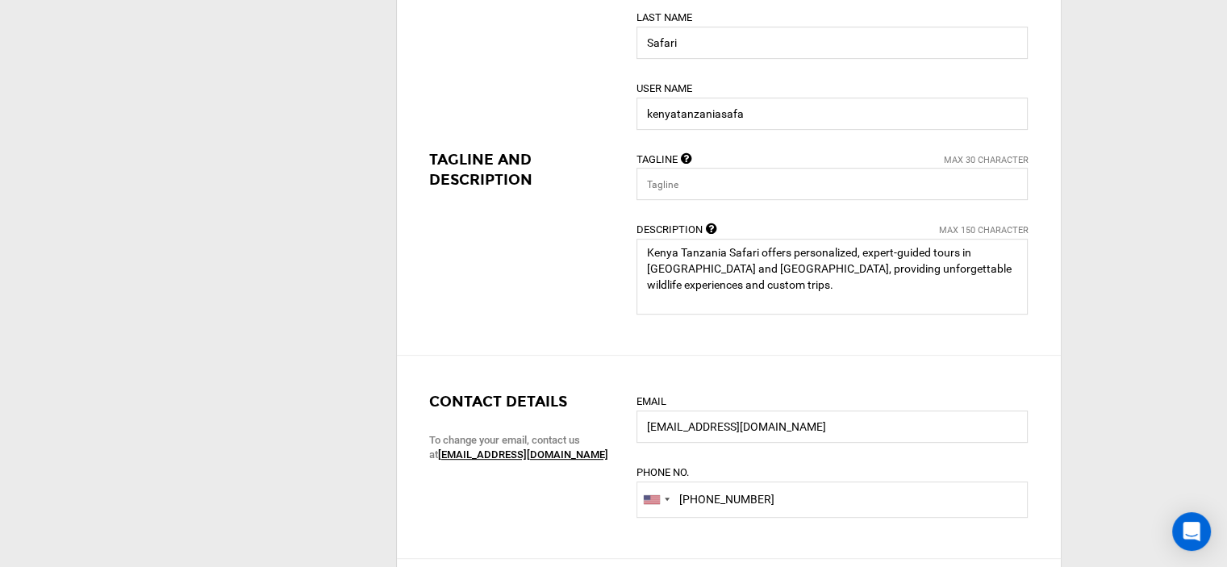
scroll to position [721, 0]
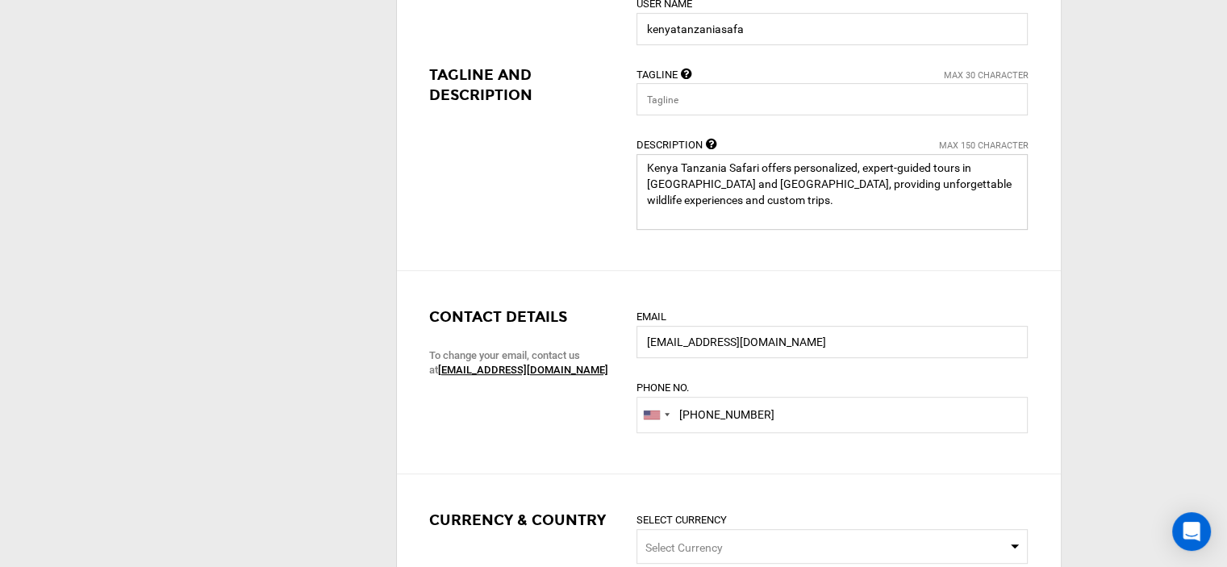
click at [712, 204] on textarea at bounding box center [831, 192] width 391 height 76
paste textarea "delivering unforgettable wildlife experiences and custom itinera"
click at [731, 193] on textarea at bounding box center [831, 192] width 391 height 76
paste textarea "expert-guided, personalized tours for unforgettable wildlife."
paste textarea "[DOMAIN_NAME]"
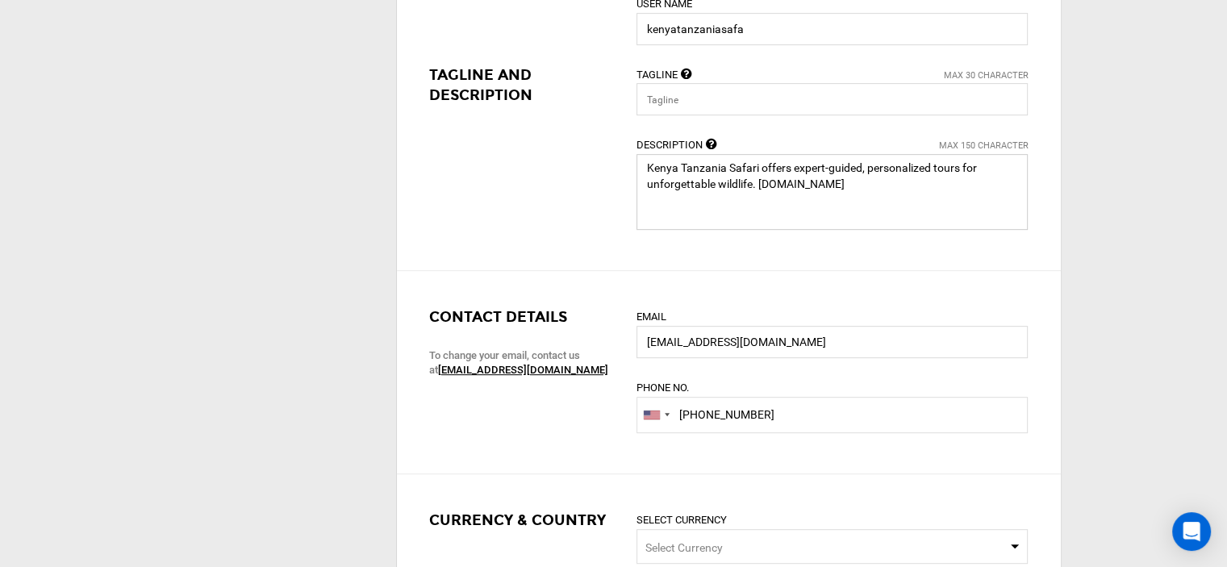
click at [758, 177] on textarea at bounding box center [831, 192] width 391 height 76
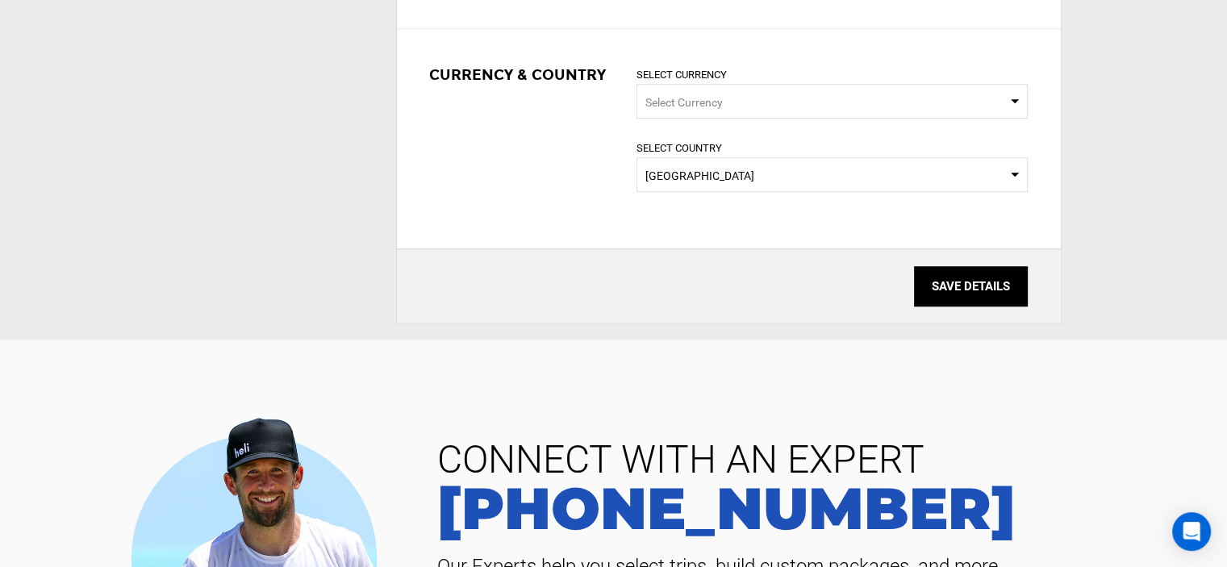
scroll to position [1313, 0]
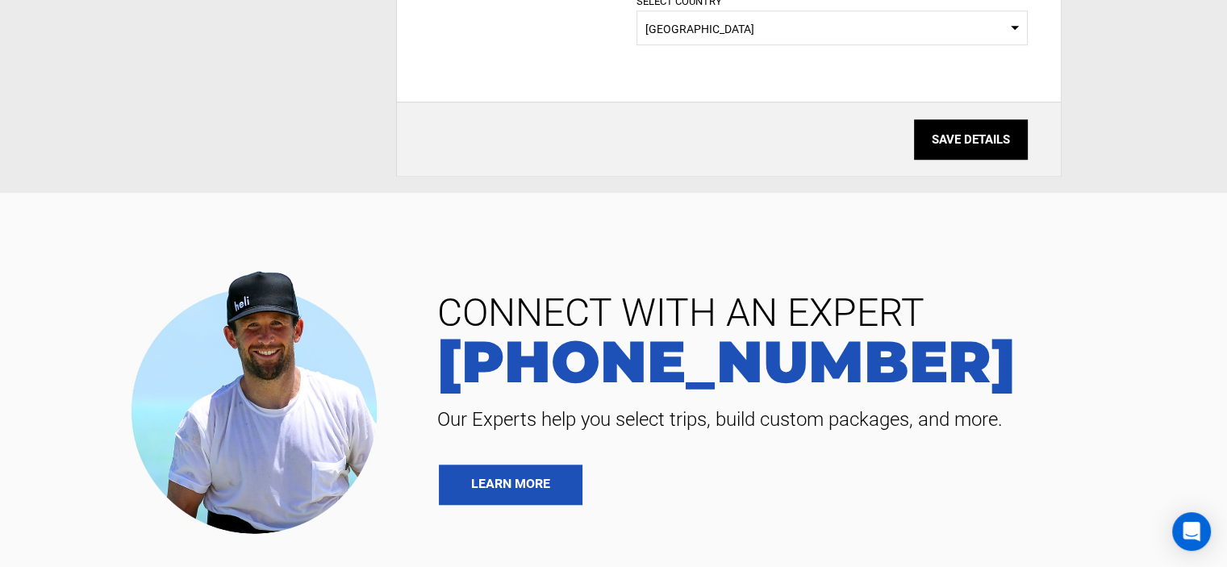
type textarea "Kenya Tanzania Safari offers expert-guided, personalized tours for unforgettabl…"
click at [984, 140] on input "SAVE DETAILS" at bounding box center [971, 139] width 114 height 40
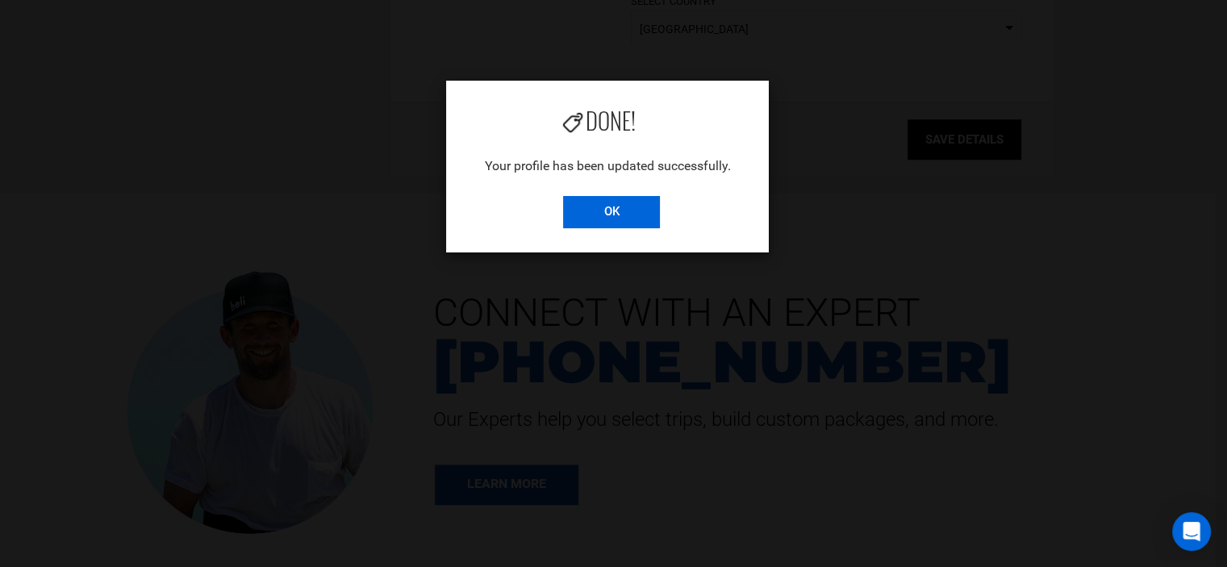
click at [603, 218] on input "OK" at bounding box center [611, 212] width 97 height 32
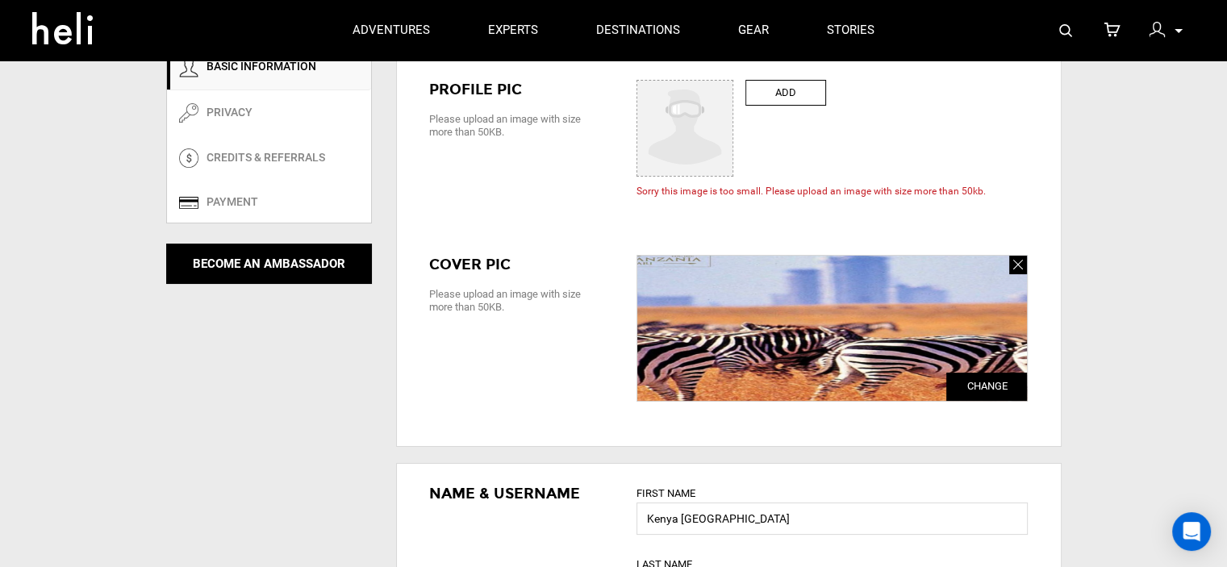
scroll to position [0, 0]
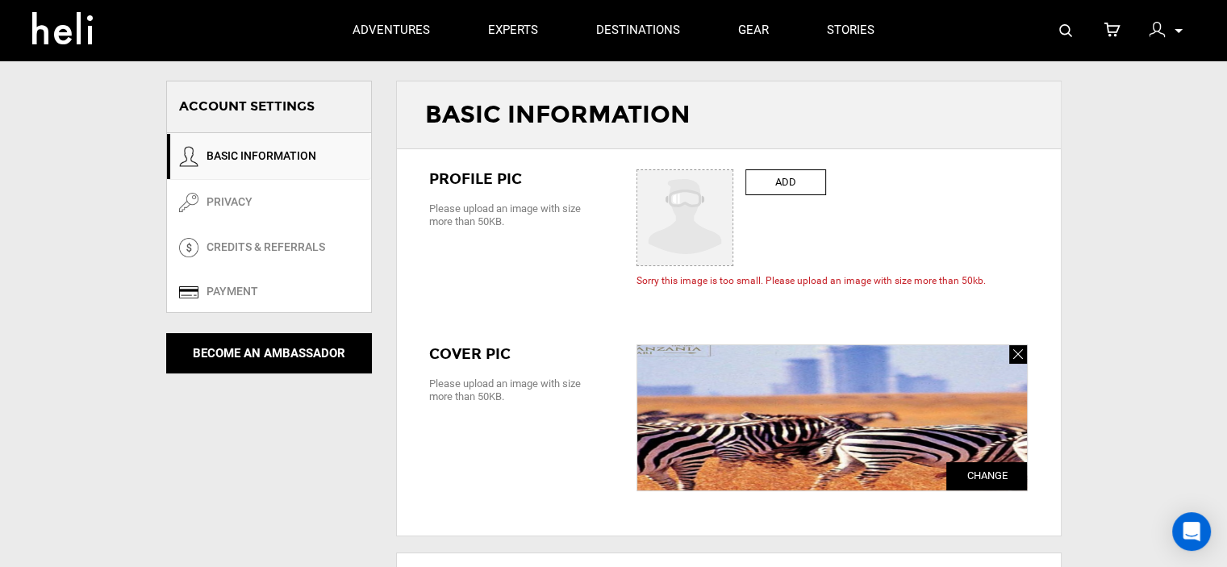
click at [1167, 20] on div "My Profile My Orders Account Settings Credits Saved Adventures Logout" at bounding box center [1165, 30] width 58 height 31
click at [1169, 31] on div at bounding box center [1160, 32] width 24 height 24
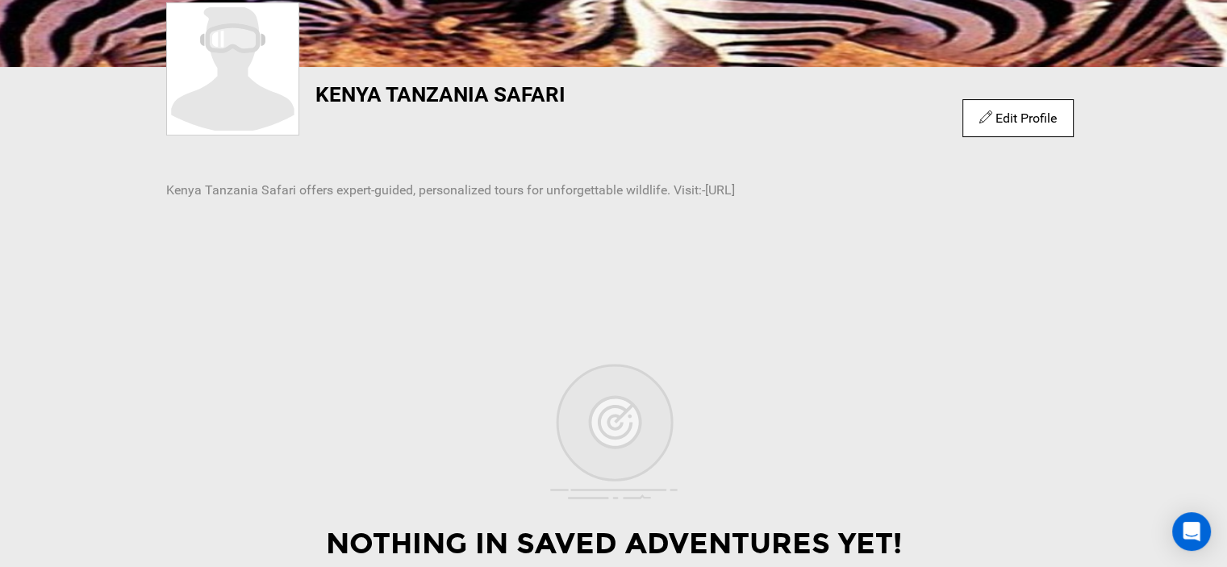
scroll to position [355, 0]
